Goal: Information Seeking & Learning: Find specific fact

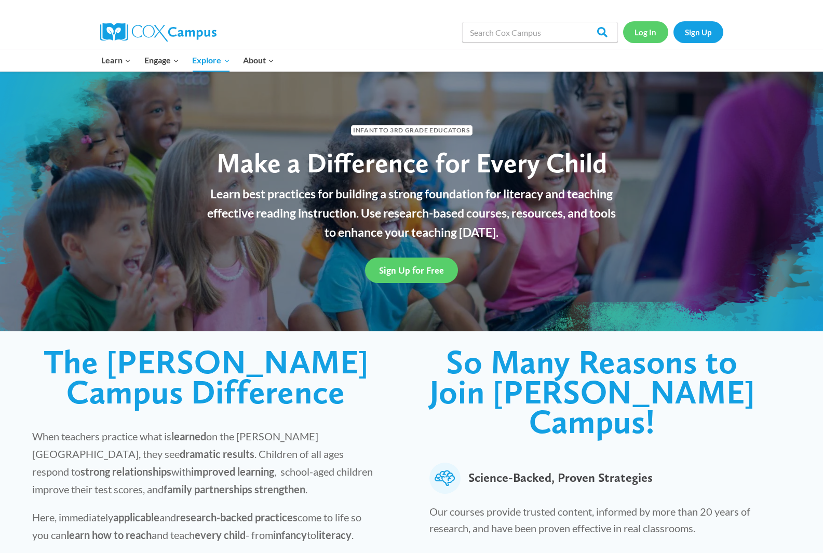
click at [654, 32] on link "Log In" at bounding box center [645, 31] width 45 height 21
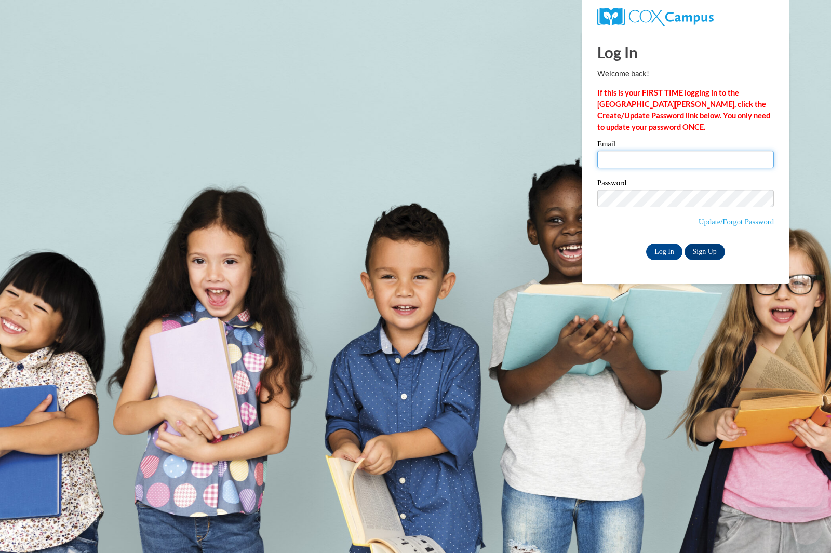
type input "abrowngorham@shelteringarmsforkids.com"
click at [718, 162] on input "abrowngorham@shelteringarmsforkids.com" at bounding box center [685, 160] width 177 height 18
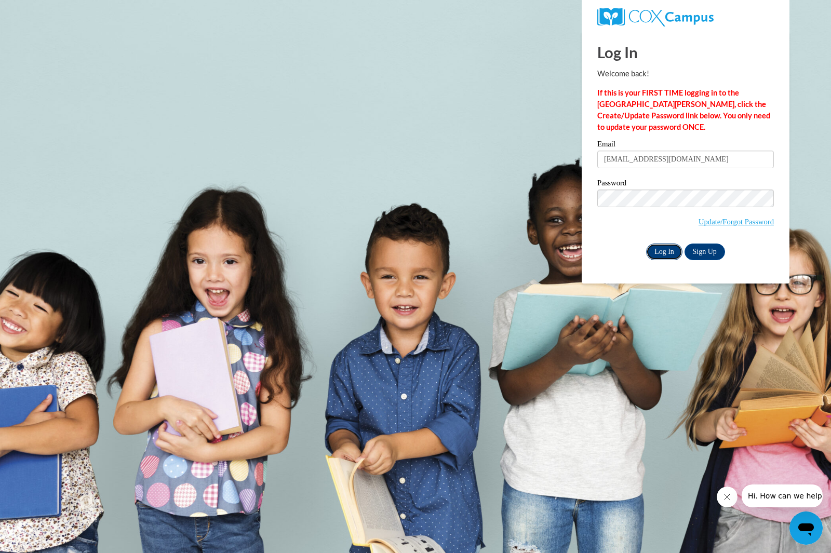
click at [666, 251] on input "Log In" at bounding box center [664, 252] width 36 height 17
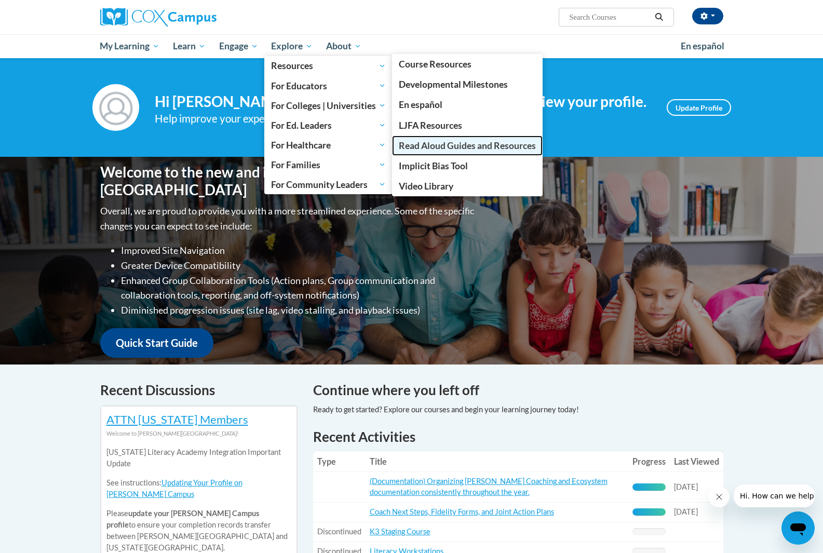
click at [463, 145] on span "Read Aloud Guides and Resources" at bounding box center [467, 145] width 137 height 11
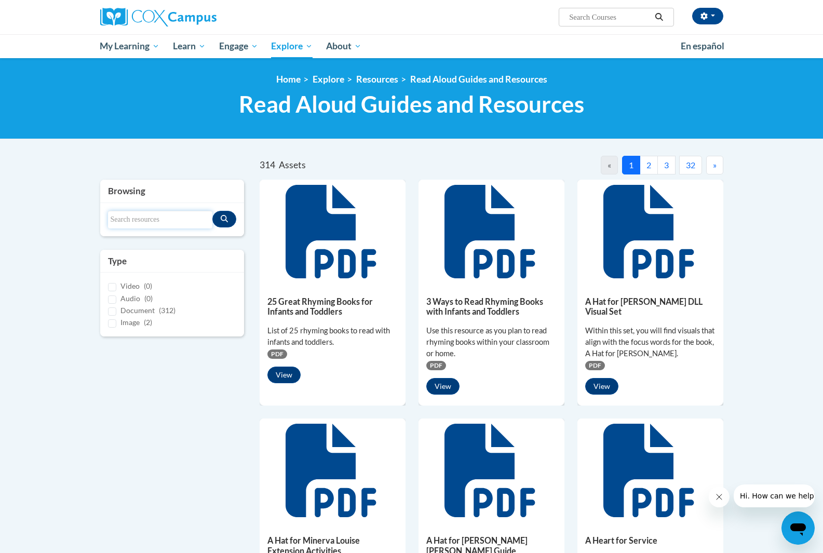
click at [156, 219] on input "Search resources" at bounding box center [160, 220] width 105 height 18
type input "baby loves fall"
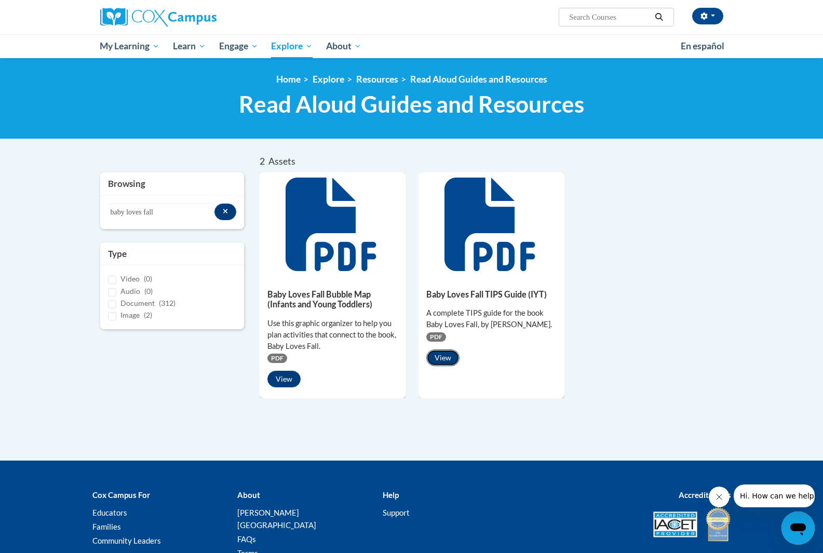
click at [446, 360] on button "View" at bounding box center [442, 358] width 33 height 17
